Goal: Check status

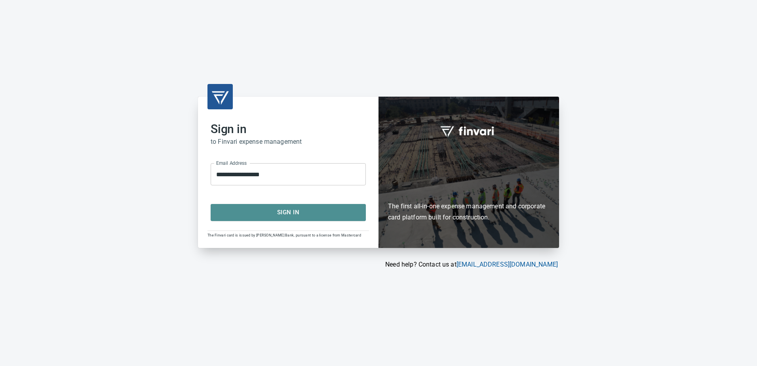
click at [351, 215] on span "Sign In" at bounding box center [288, 212] width 138 height 10
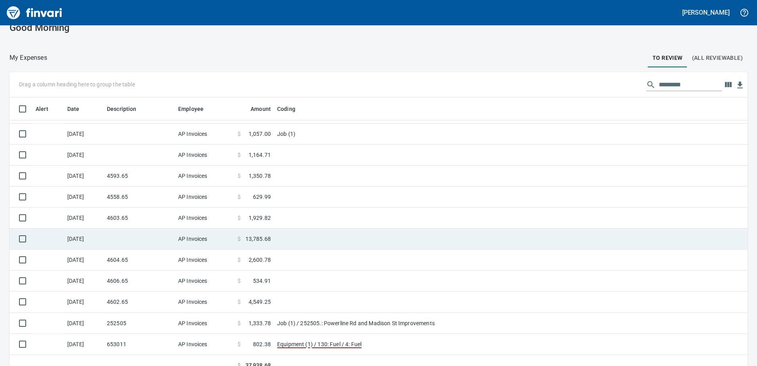
scroll to position [23, 0]
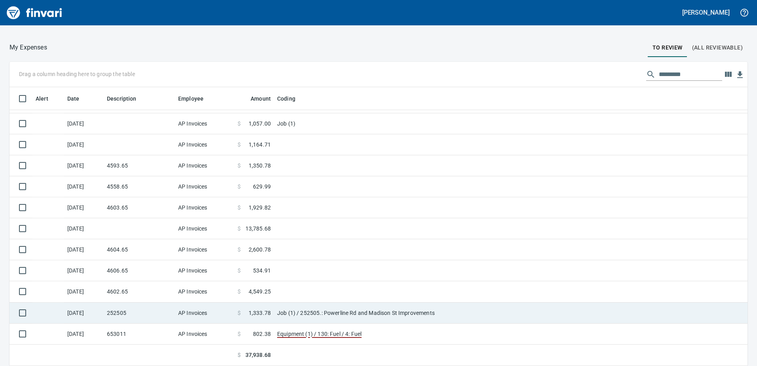
click at [216, 308] on td "AP Invoices" at bounding box center [204, 312] width 59 height 21
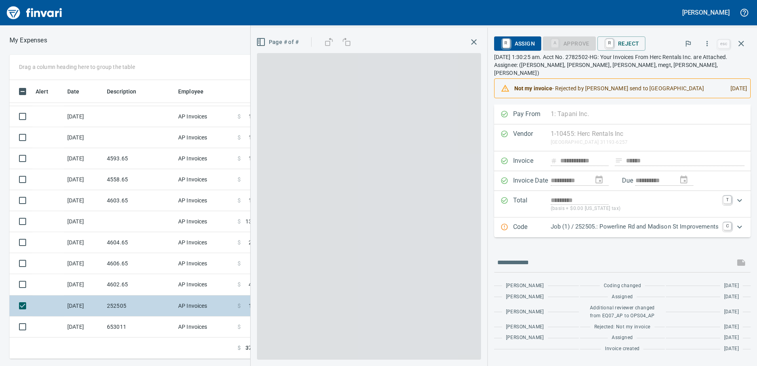
scroll to position [273, 528]
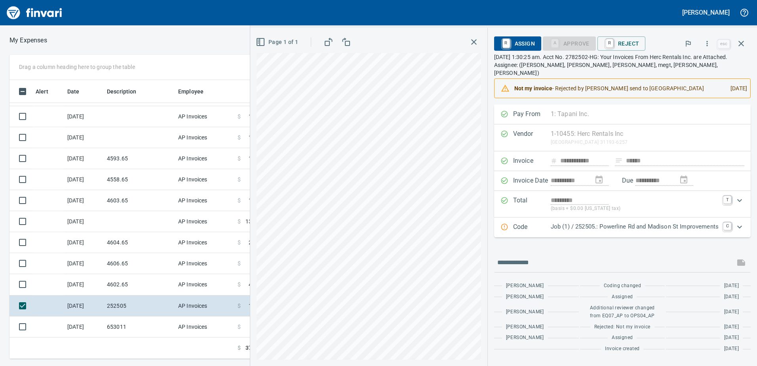
click at [745, 218] on div "Expand" at bounding box center [739, 226] width 19 height 19
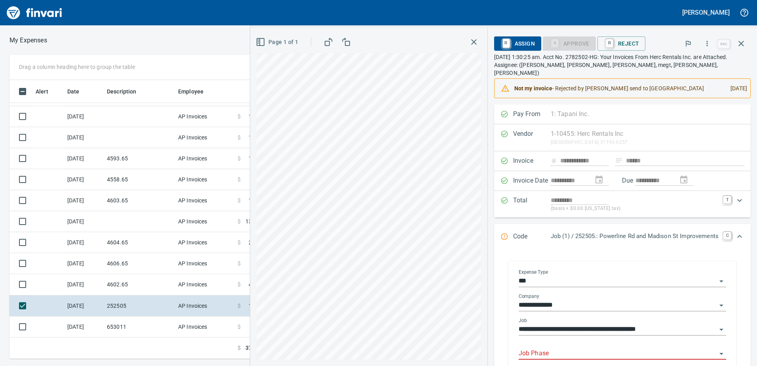
scroll to position [40, 0]
